Goal: Find specific page/section: Find specific page/section

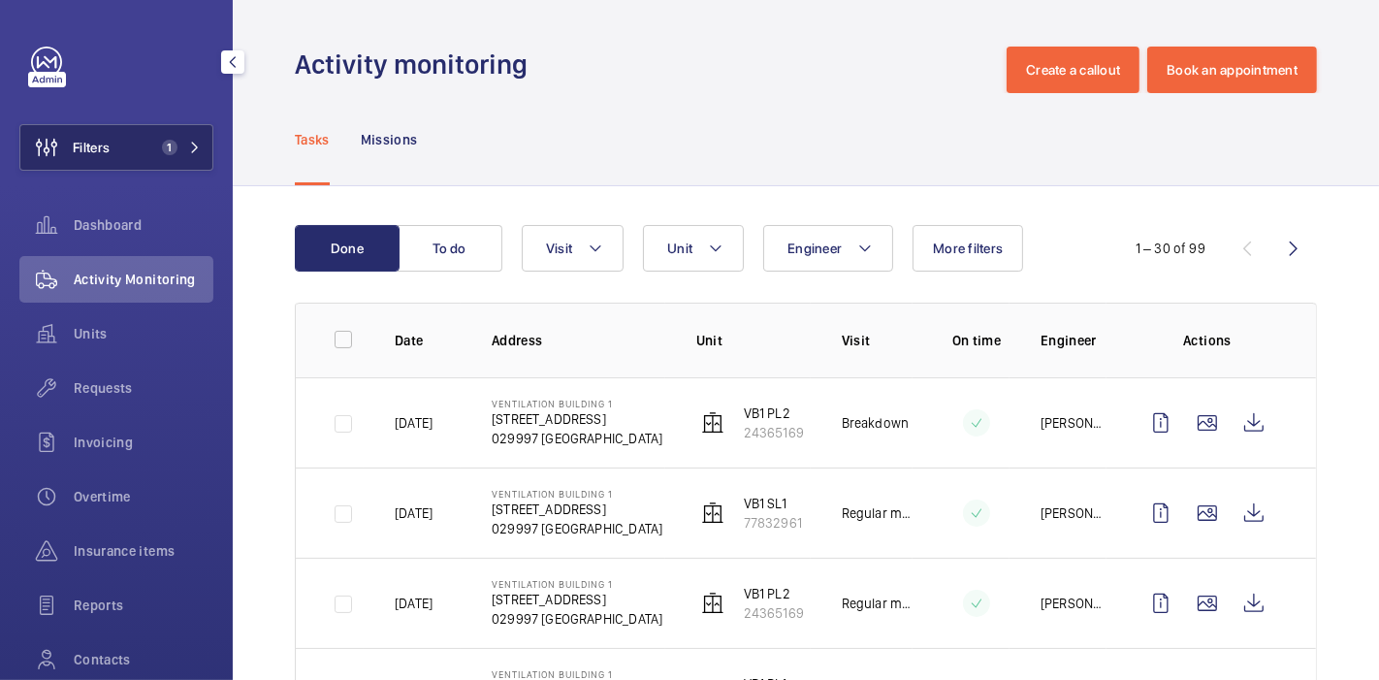
click at [159, 159] on button "Filters 1" at bounding box center [116, 147] width 194 height 47
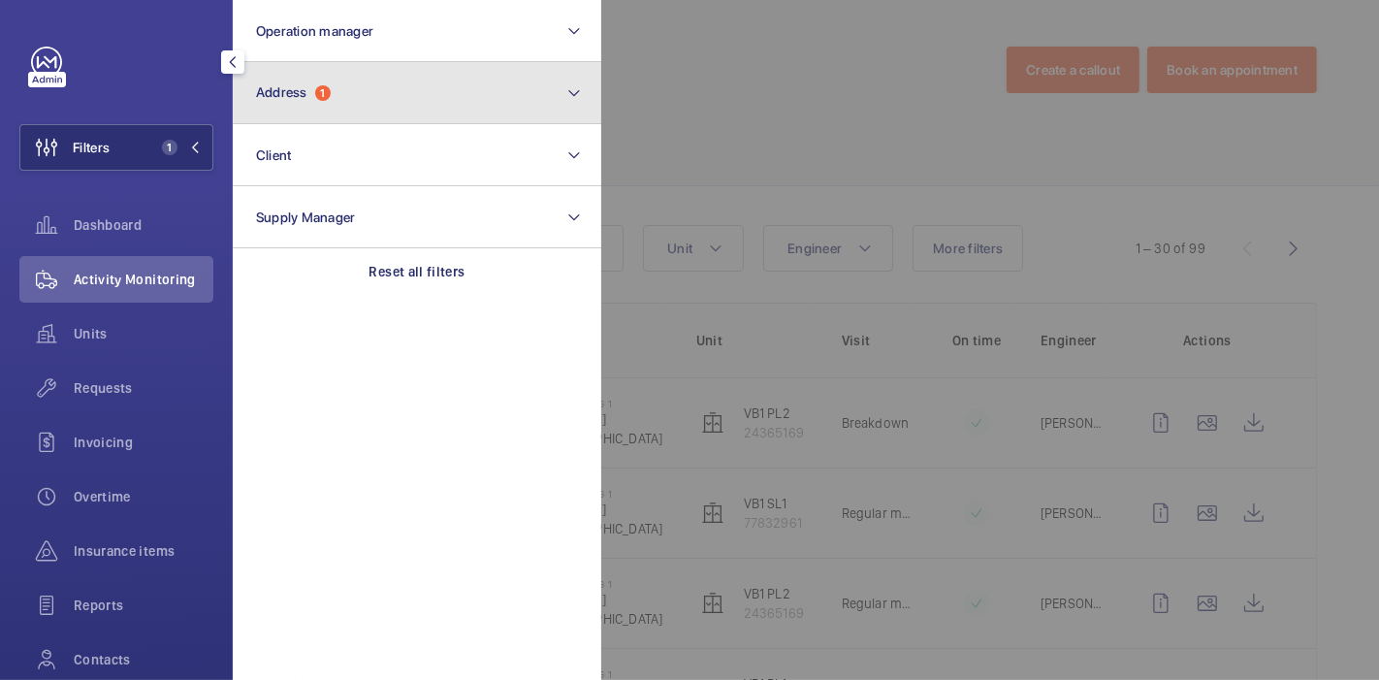
click at [345, 111] on button "Address 1" at bounding box center [417, 93] width 369 height 62
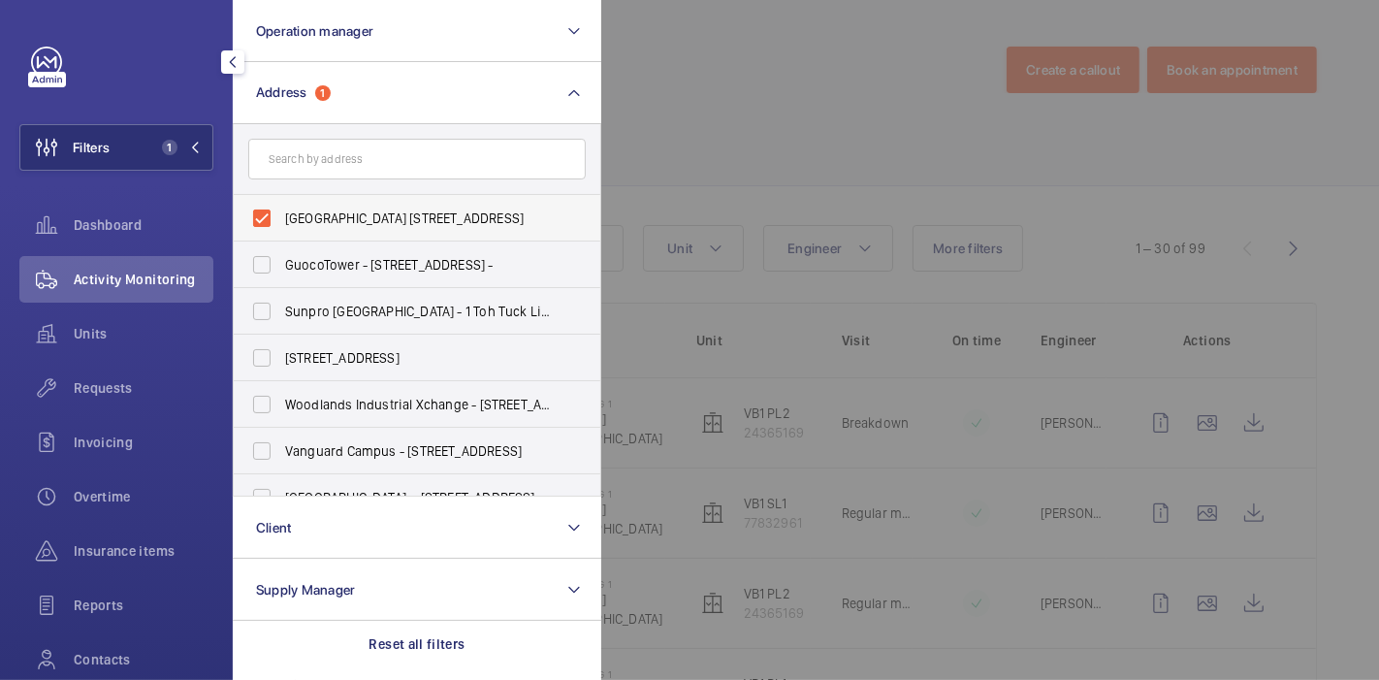
click at [254, 223] on label "[GEOGRAPHIC_DATA] [STREET_ADDRESS]" at bounding box center [402, 218] width 337 height 47
click at [254, 223] on input "[GEOGRAPHIC_DATA] [STREET_ADDRESS]" at bounding box center [261, 218] width 39 height 39
checkbox input "false"
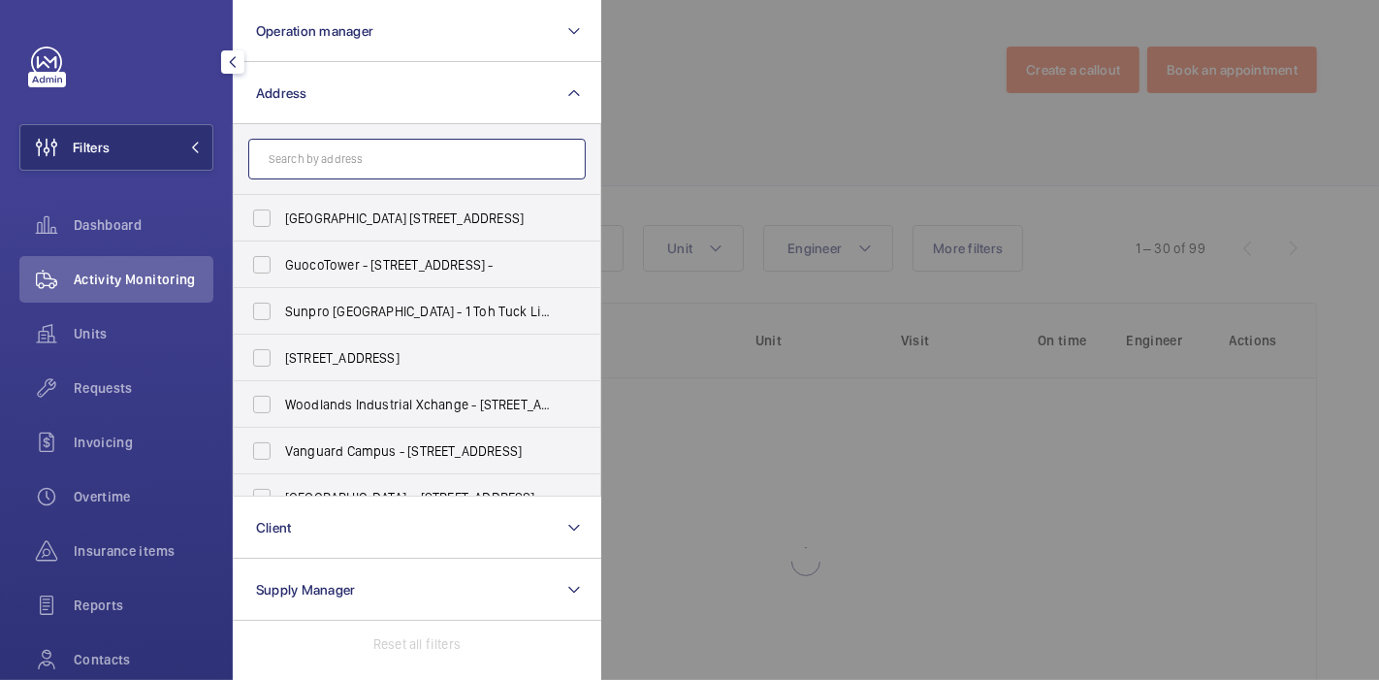
click at [343, 167] on input "text" at bounding box center [416, 159] width 337 height 41
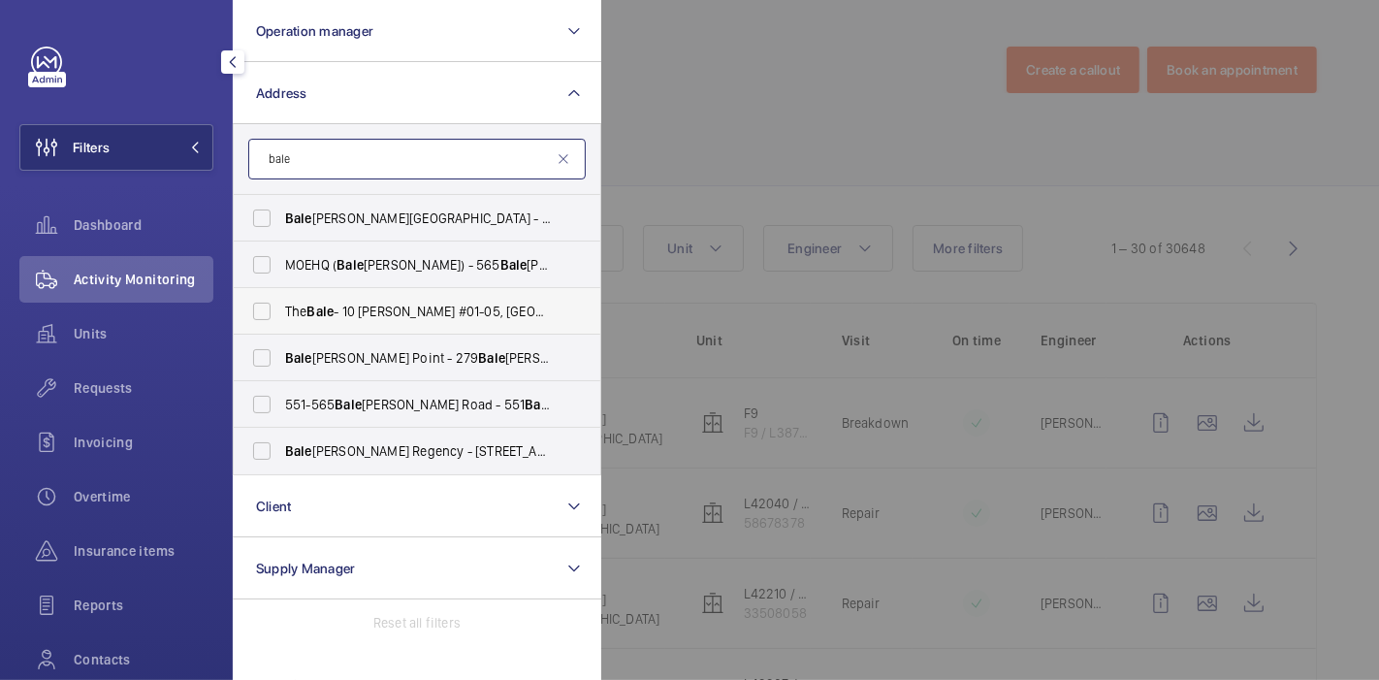
type input "bale"
click at [313, 314] on span "Bale" at bounding box center [320, 312] width 27 height 16
click at [281, 314] on input "The Bale - 10 [PERSON_NAME] #01-05, SINGAPORE 425993" at bounding box center [261, 311] width 39 height 39
checkbox input "true"
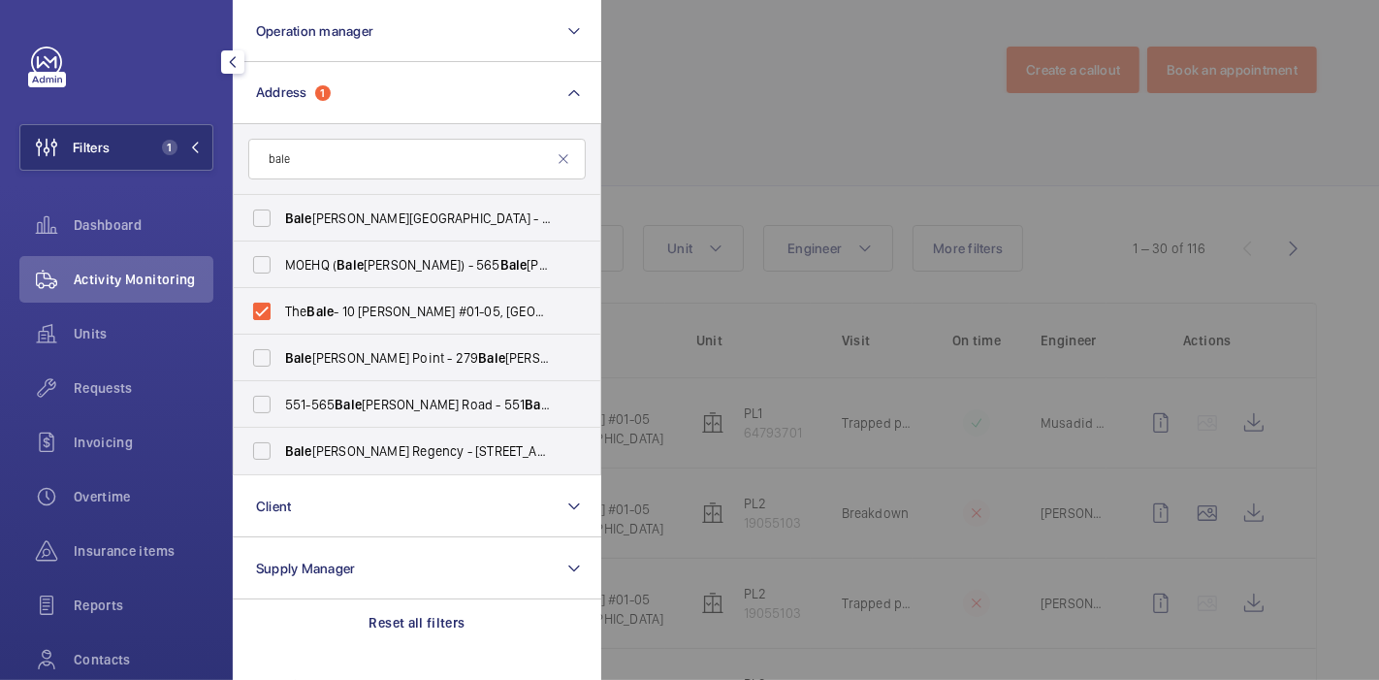
click at [1338, 441] on div at bounding box center [1290, 340] width 1379 height 680
